Goal: Book appointment/travel/reservation

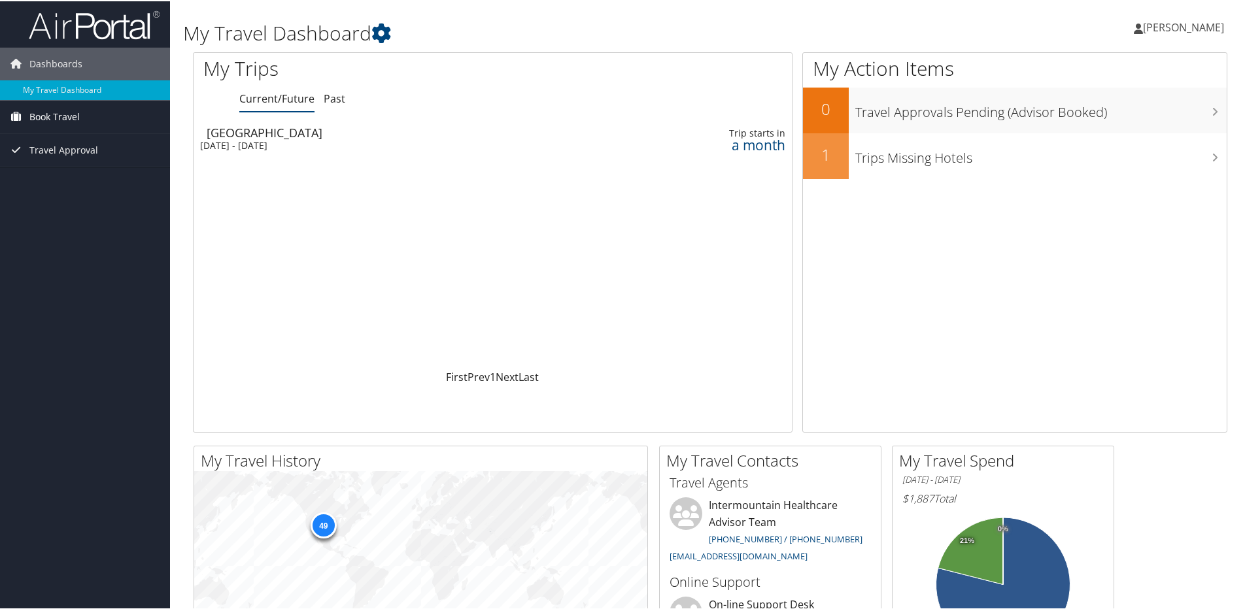
click at [63, 124] on span "Book Travel" at bounding box center [54, 115] width 50 height 33
click at [78, 163] on link "Book/Manage Online Trips" at bounding box center [85, 162] width 170 height 20
